Goal: Information Seeking & Learning: Compare options

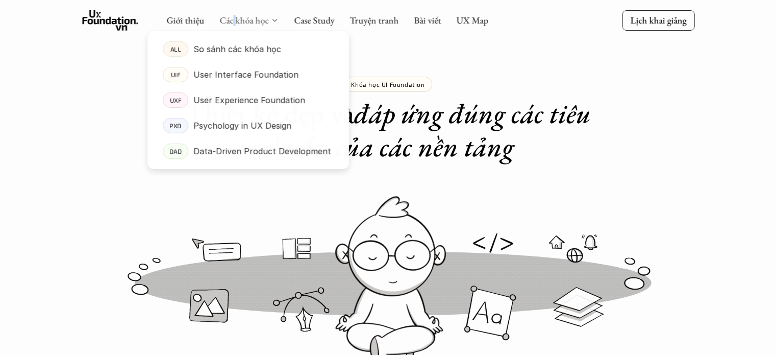
click at [232, 15] on link "Các khóa học" at bounding box center [244, 20] width 49 height 12
click at [251, 21] on link "Các khóa học" at bounding box center [244, 20] width 49 height 12
click at [253, 40] on link "ALL So sánh các khóa học" at bounding box center [249, 49] width 202 height 26
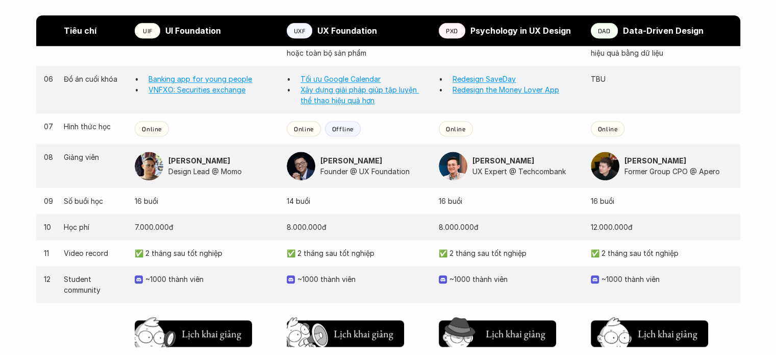
scroll to position [1072, 0]
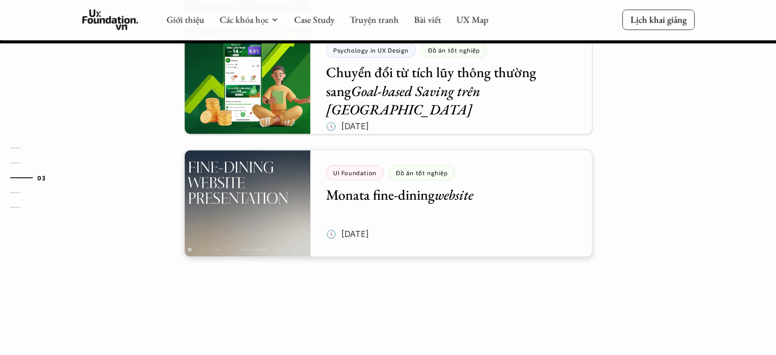
scroll to position [1165, 0]
